Goal: Transaction & Acquisition: Purchase product/service

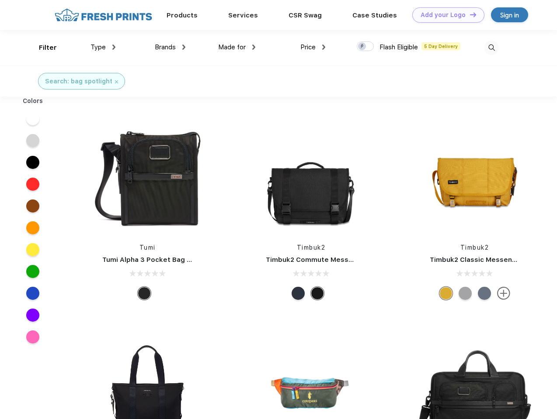
click at [445, 15] on link "Add your Logo Design Tool" at bounding box center [448, 14] width 72 height 15
click at [0, 0] on div "Design Tool" at bounding box center [0, 0] width 0 height 0
click at [469, 14] on link "Add your Logo Design Tool" at bounding box center [448, 14] width 72 height 15
click at [42, 48] on div "Filter" at bounding box center [48, 48] width 18 height 10
click at [103, 47] on span "Type" at bounding box center [97, 47] width 15 height 8
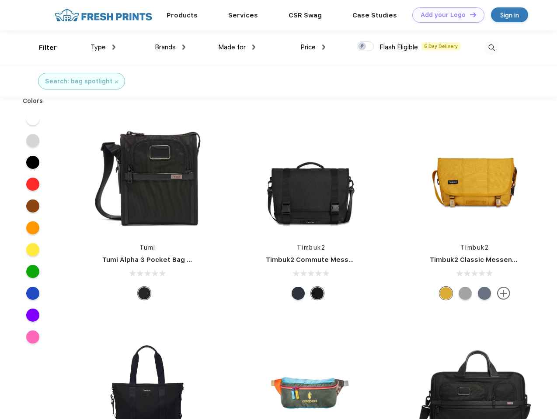
click at [170, 47] on span "Brands" at bounding box center [165, 47] width 21 height 8
click at [237, 47] on span "Made for" at bounding box center [232, 47] width 28 height 8
click at [313, 47] on span "Price" at bounding box center [307, 47] width 15 height 8
click at [365, 47] on div at bounding box center [364, 47] width 17 height 10
click at [362, 47] on input "checkbox" at bounding box center [359, 44] width 6 height 6
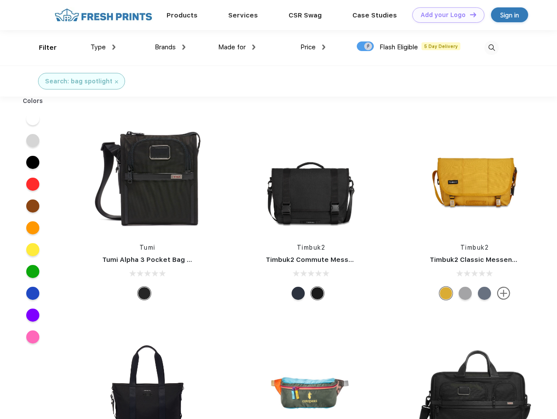
click at [491, 48] on img at bounding box center [491, 48] width 14 height 14
